Goal: Check status: Check status

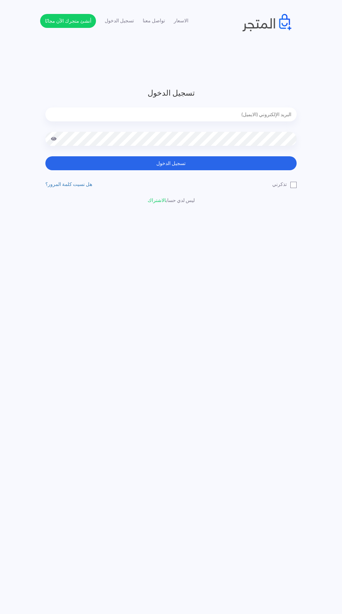
click at [234, 115] on input "email" at bounding box center [170, 114] width 251 height 14
type input "[EMAIL_ADDRESS][DOMAIN_NAME]"
click at [45, 156] on button "تسجيل الدخول" at bounding box center [170, 163] width 251 height 14
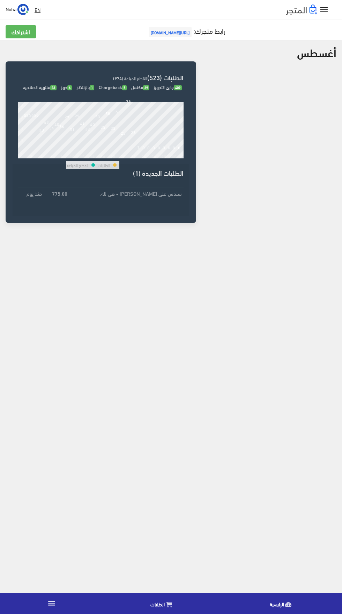
click at [168, 605] on icon at bounding box center [169, 605] width 6 height 6
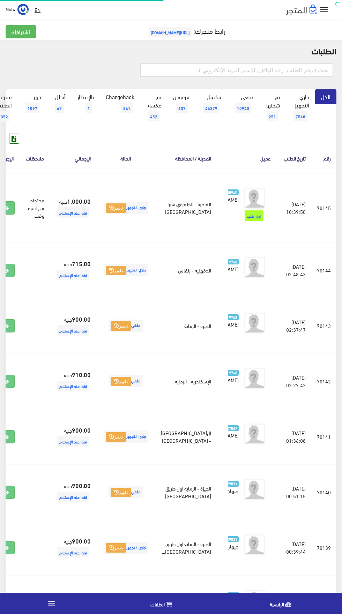
scroll to position [0, -18]
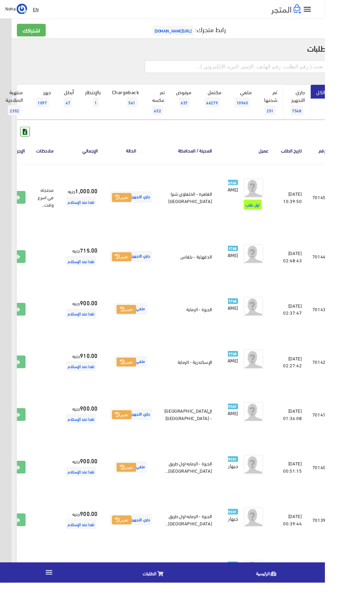
click at [312, 93] on link "جاري التجهيز 7548" at bounding box center [312, 107] width 29 height 37
click at [275, 73] on input "text" at bounding box center [248, 69] width 192 height 13
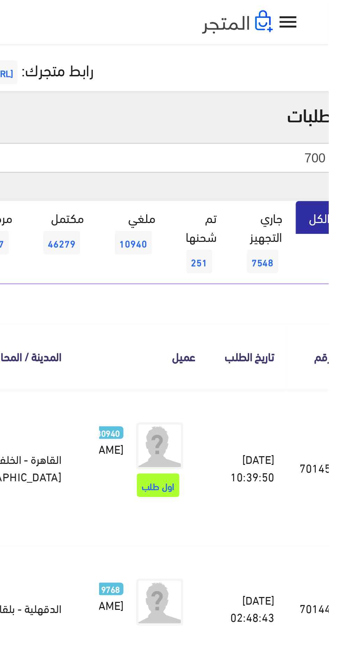
type input "700"
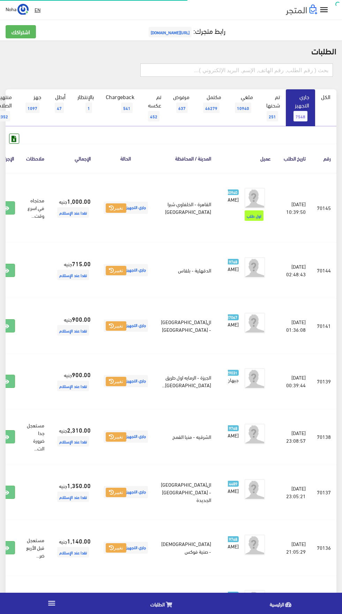
click at [297, 72] on input "text" at bounding box center [236, 69] width 192 height 13
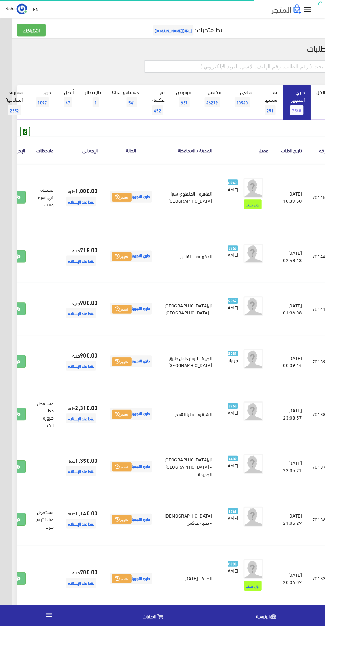
scroll to position [0, -18]
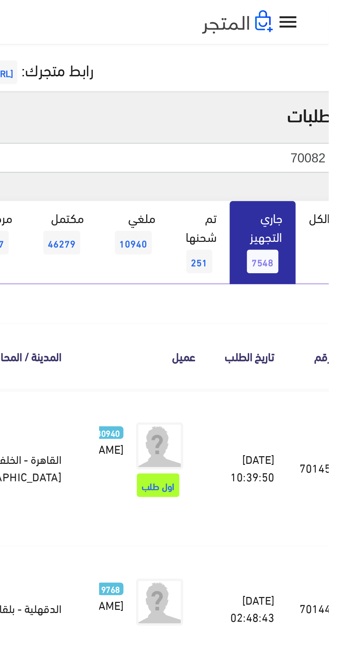
type input "70082"
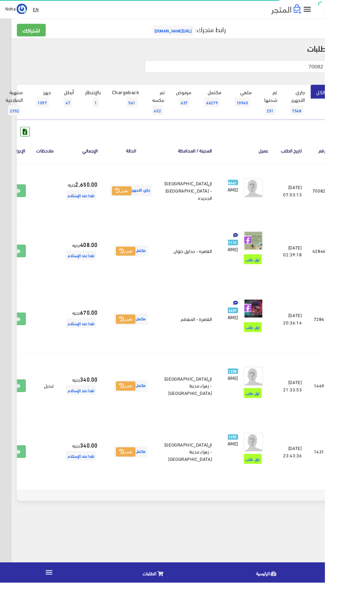
scroll to position [0, -18]
click at [57, 217] on td at bounding box center [47, 201] width 29 height 56
click at [21, 204] on icon at bounding box center [18, 201] width 6 height 6
